Goal: Information Seeking & Learning: Compare options

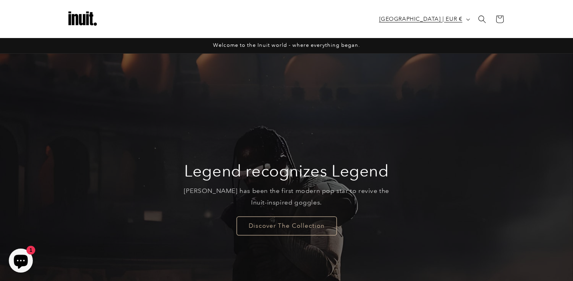
click at [454, 24] on button "[GEOGRAPHIC_DATA] | EUR €" at bounding box center [424, 19] width 99 height 15
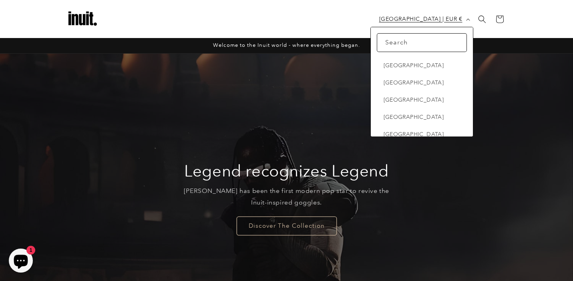
click at [423, 16] on span "[GEOGRAPHIC_DATA] | EUR €" at bounding box center [420, 19] width 83 height 8
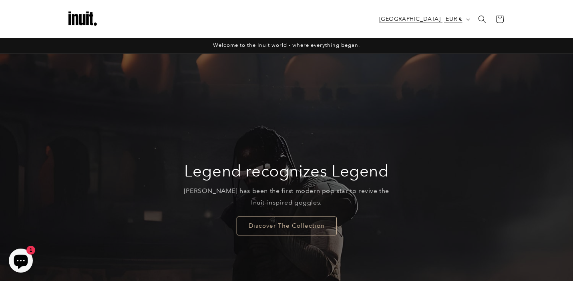
click at [434, 20] on span "[GEOGRAPHIC_DATA] | EUR €" at bounding box center [420, 19] width 83 height 8
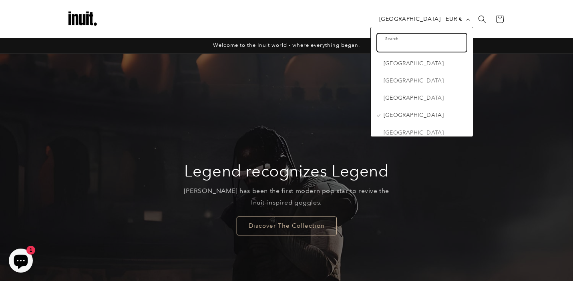
scroll to position [3887, 0]
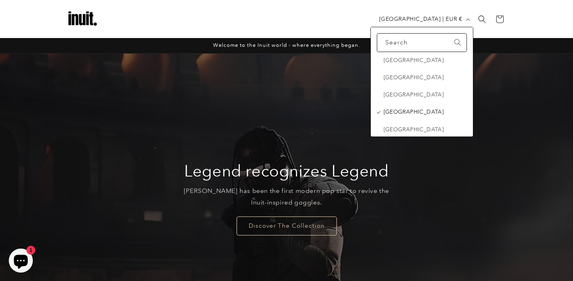
click at [407, 107] on span "[GEOGRAPHIC_DATA]" at bounding box center [424, 112] width 81 height 10
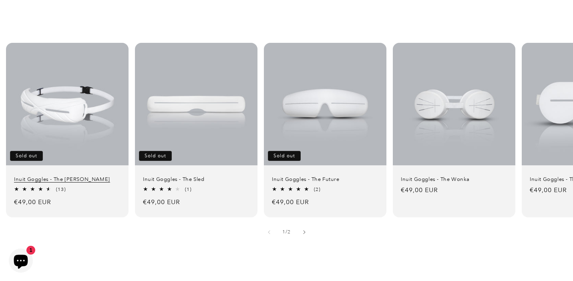
click at [47, 176] on link "Inuit Goggles - The Travis" at bounding box center [67, 179] width 107 height 7
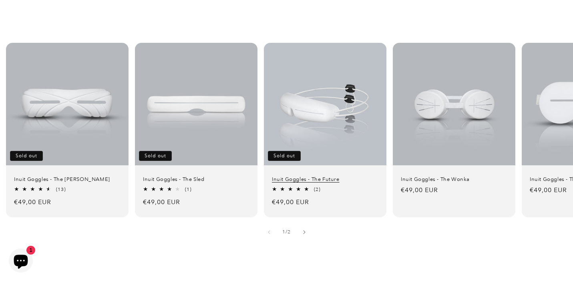
click at [327, 176] on link "Inuit Goggles - The Future" at bounding box center [325, 179] width 107 height 7
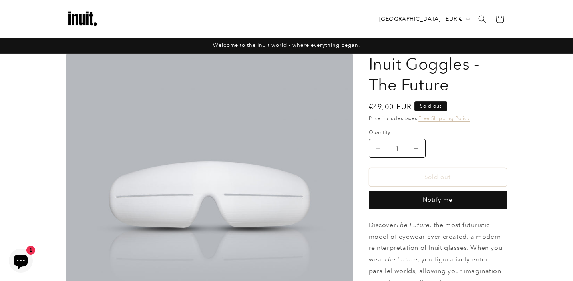
click at [89, 25] on img at bounding box center [83, 19] width 32 height 32
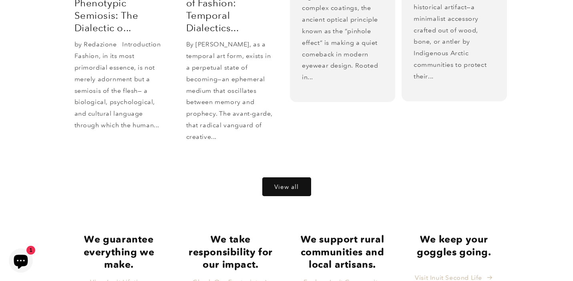
scroll to position [1709, 0]
